Goal: Obtain resource: Obtain resource

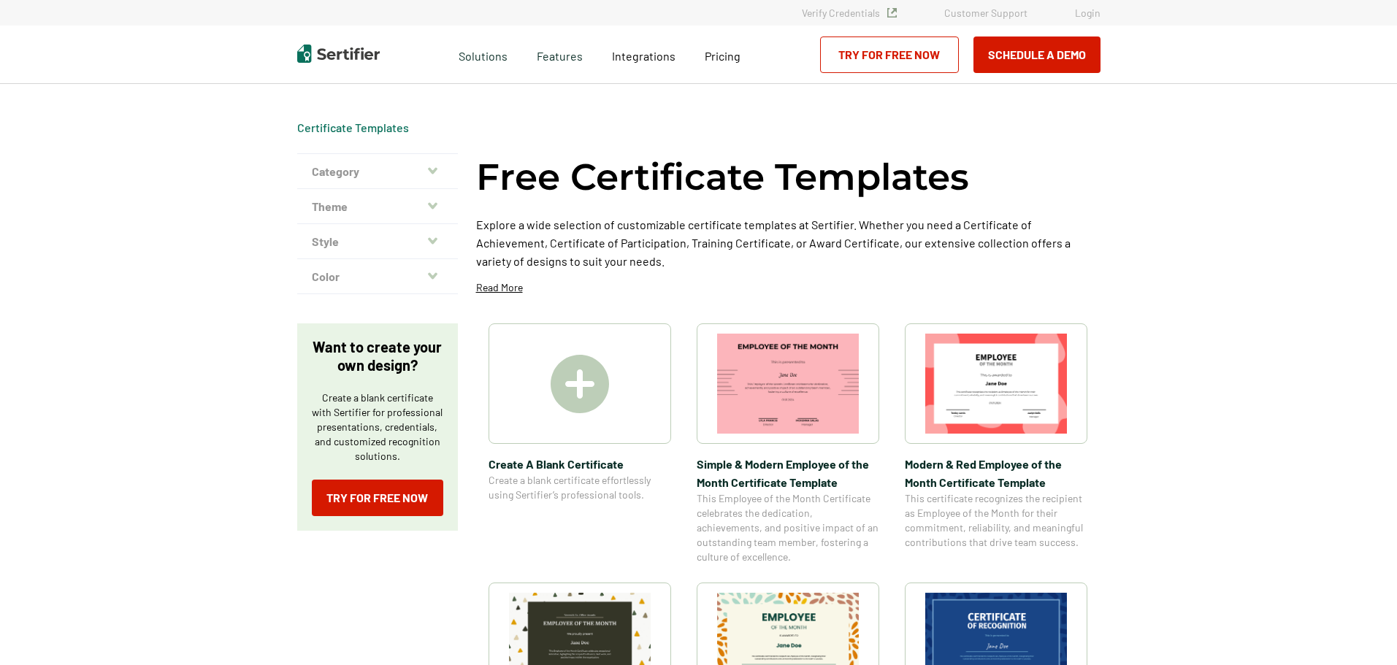
click at [432, 172] on icon "button" at bounding box center [432, 171] width 9 height 12
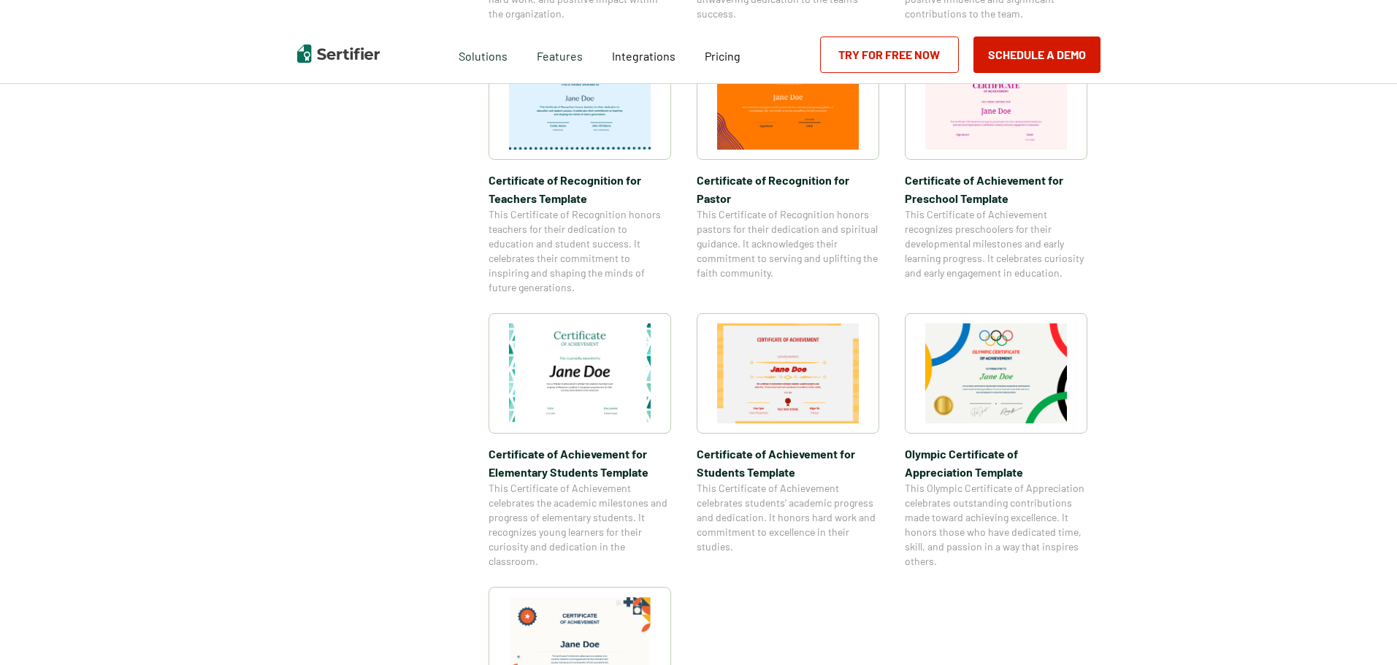
scroll to position [803, 0]
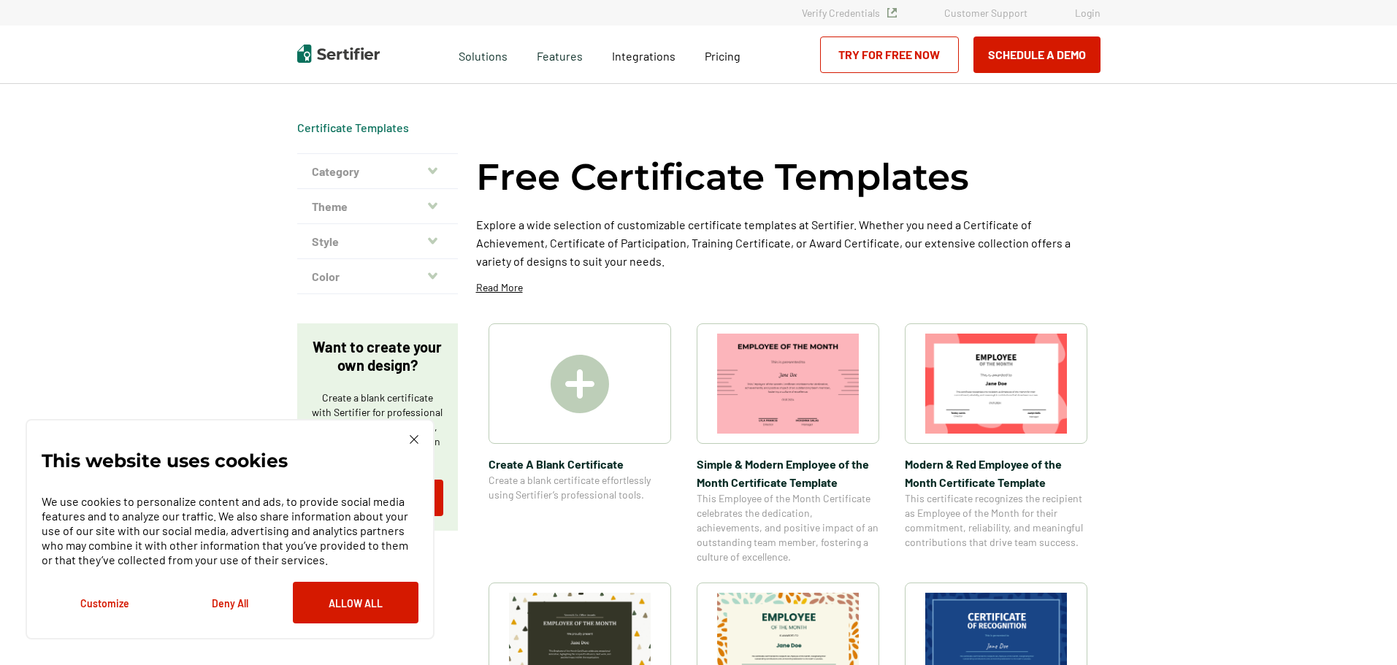
click at [340, 174] on button "Category" at bounding box center [377, 171] width 161 height 35
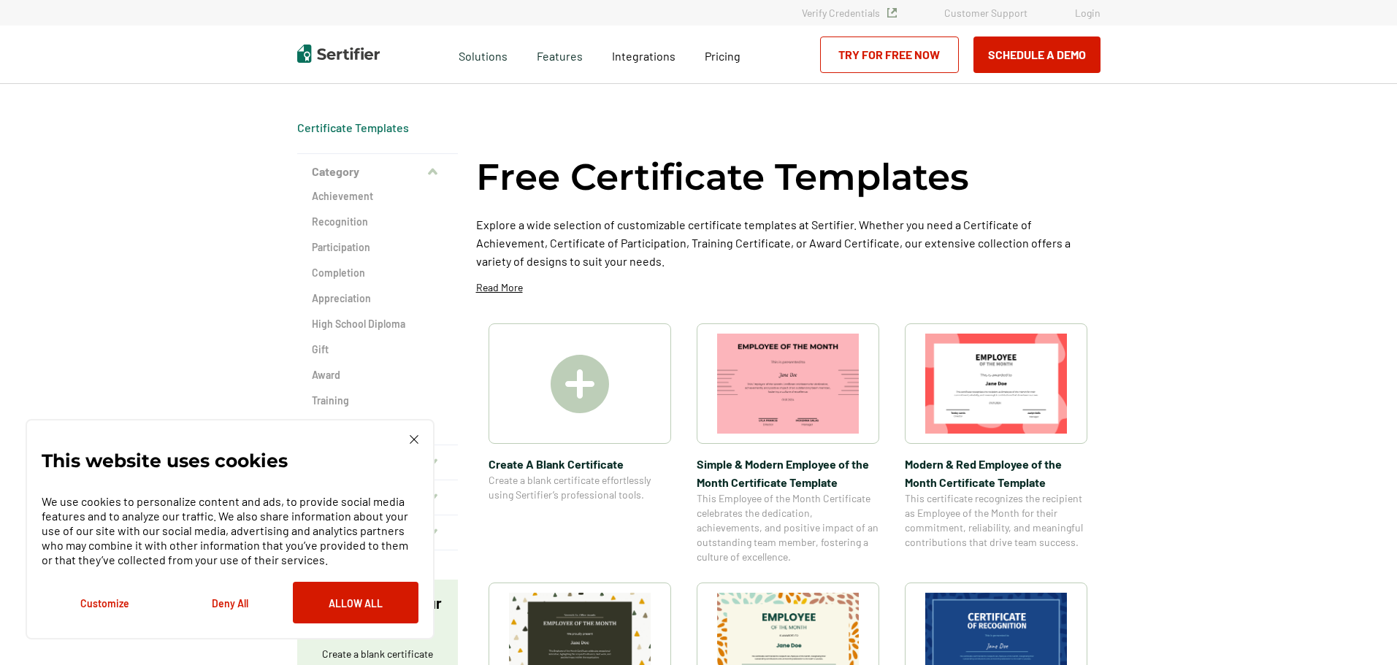
click at [411, 440] on img at bounding box center [414, 439] width 9 height 9
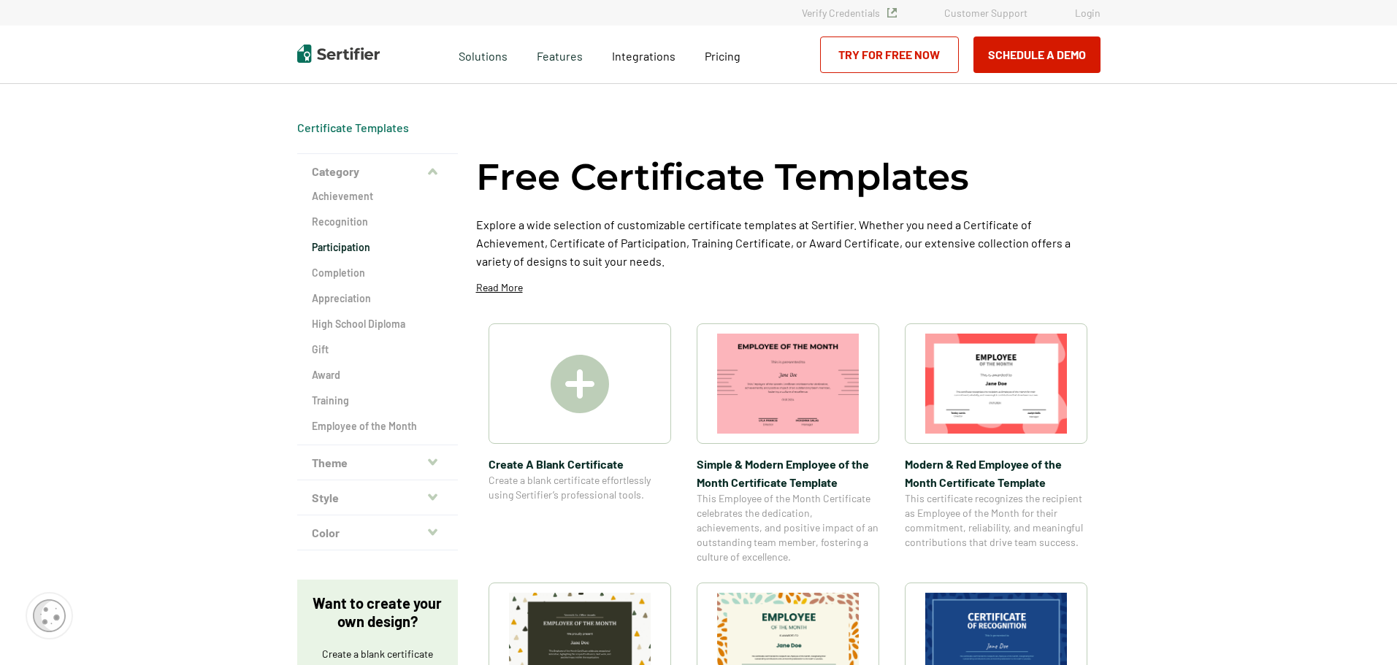
click at [345, 248] on h2 "Participation" at bounding box center [377, 247] width 131 height 15
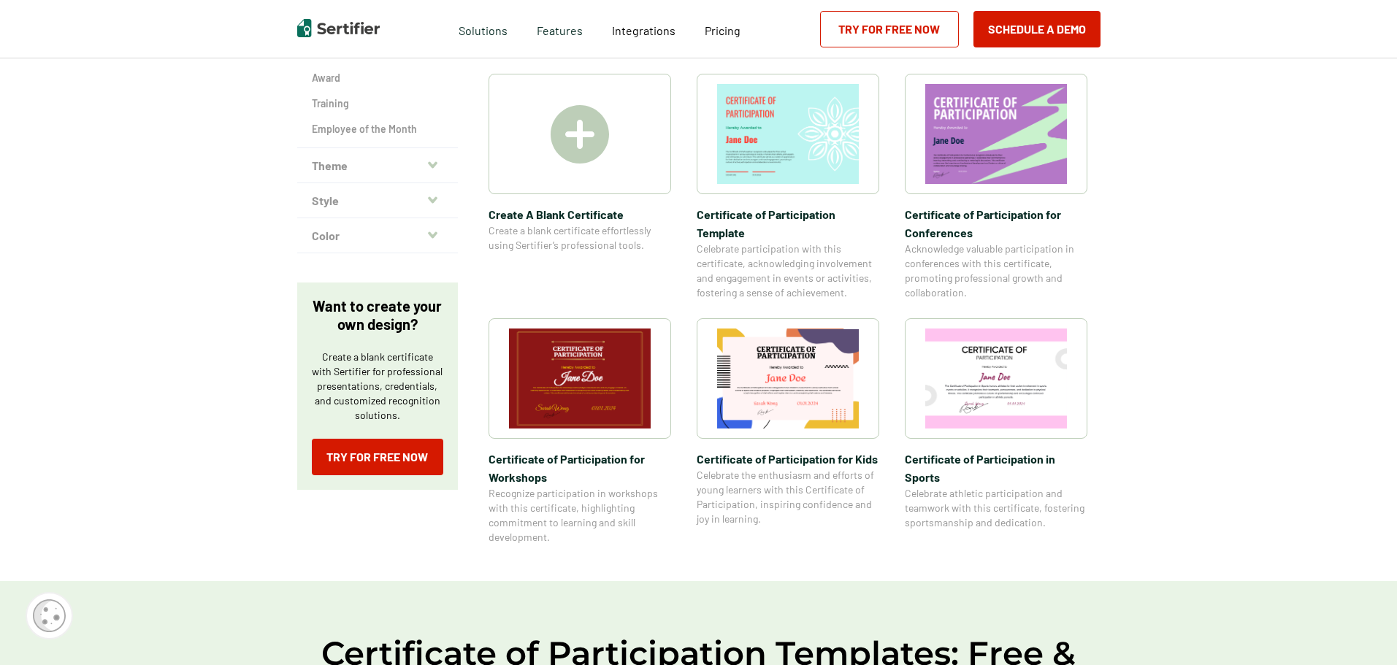
scroll to position [292, 0]
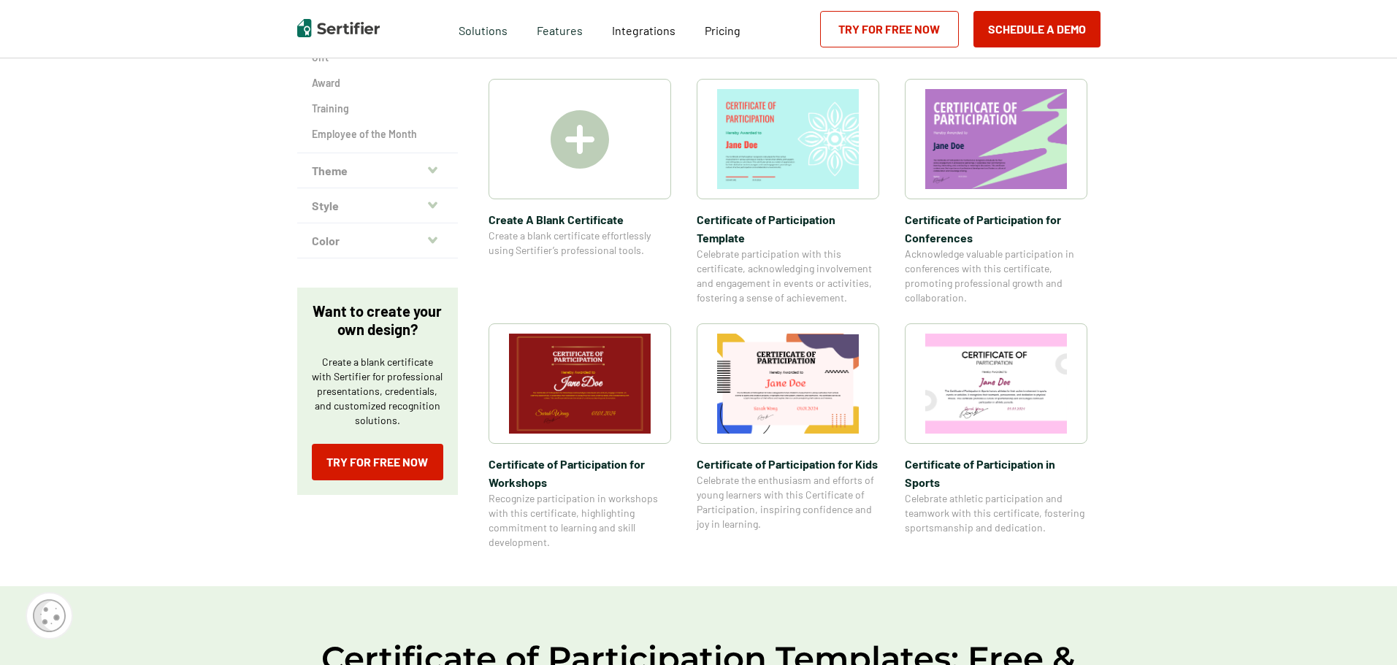
click at [787, 150] on img at bounding box center [788, 139] width 142 height 100
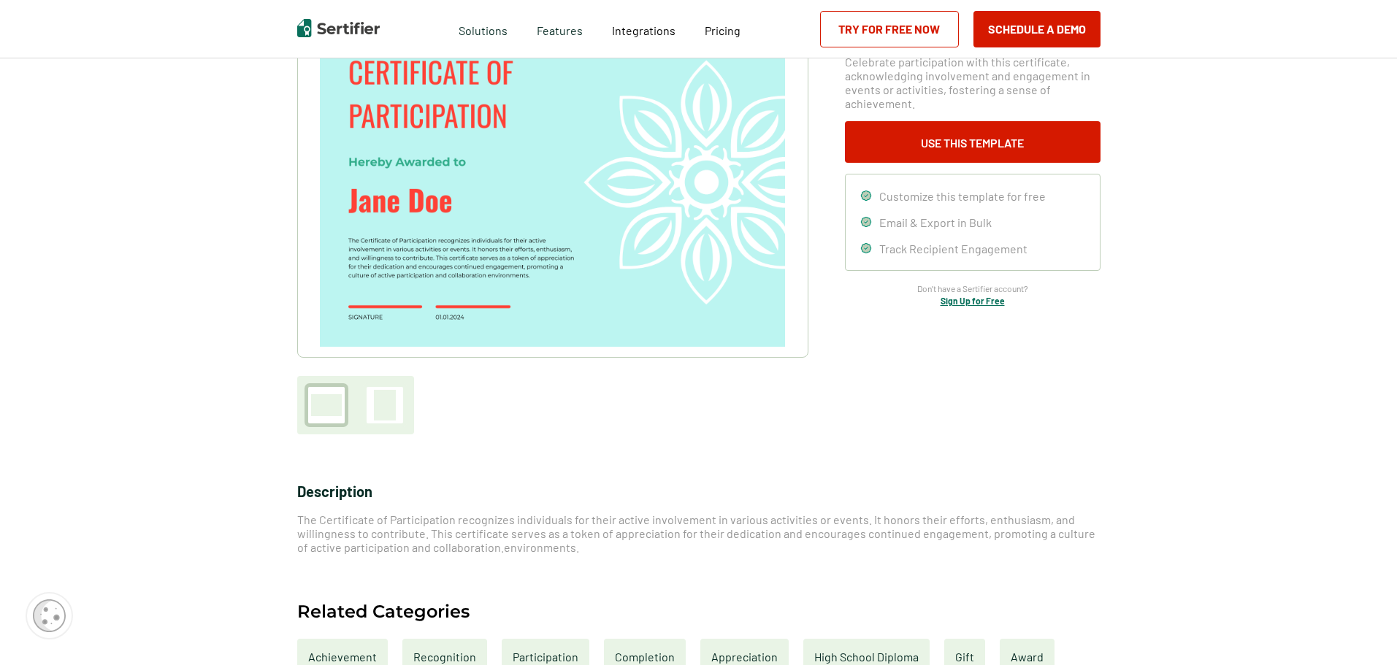
scroll to position [438, 0]
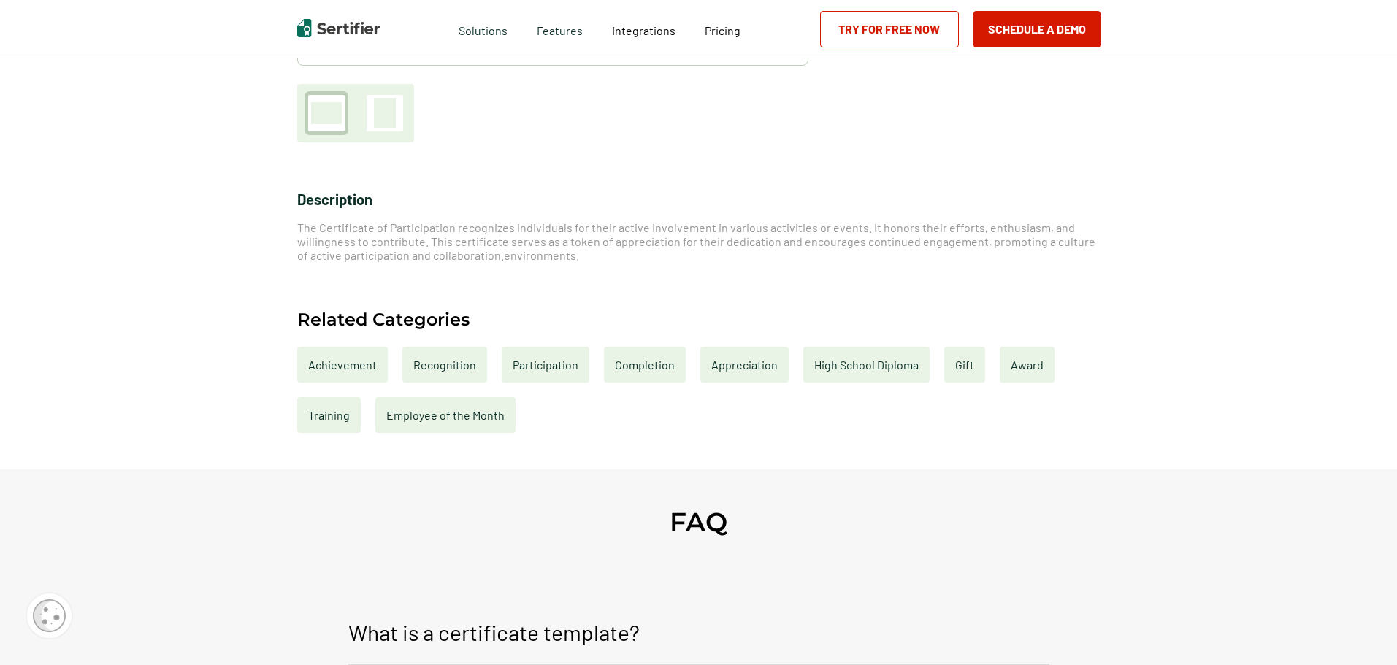
click at [560, 368] on div "Participation" at bounding box center [546, 365] width 88 height 36
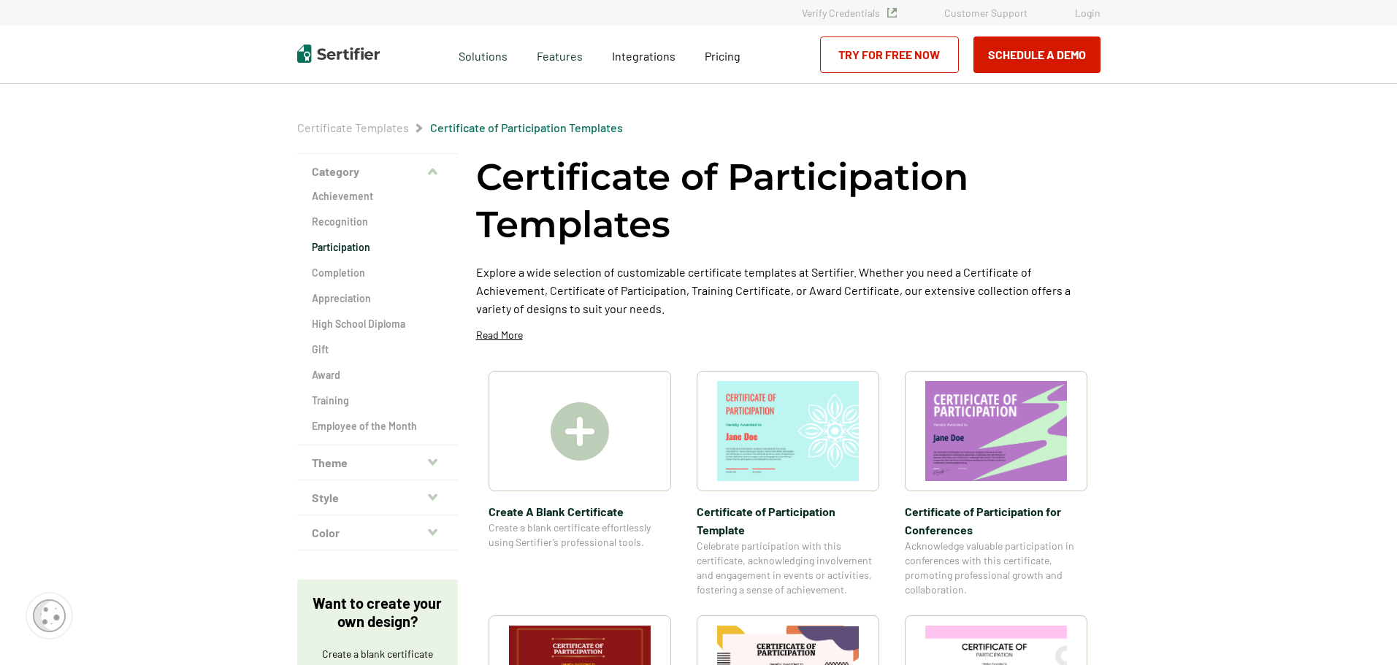
click at [584, 440] on img at bounding box center [580, 431] width 58 height 58
